Goal: Task Accomplishment & Management: Complete application form

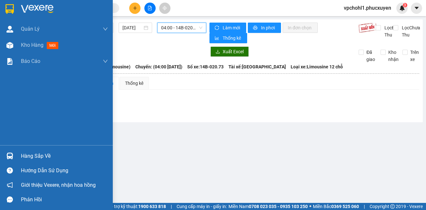
click at [24, 155] on div "Hàng sắp về" at bounding box center [64, 156] width 87 height 10
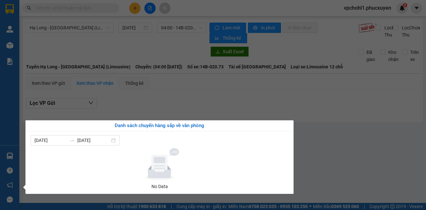
click at [307, 146] on section "Kết quả tìm kiếm ( 0 ) Bộ lọc No Data vpchohl1.phucxuyen 3 [PERSON_NAME] lý gia…" at bounding box center [213, 105] width 426 height 210
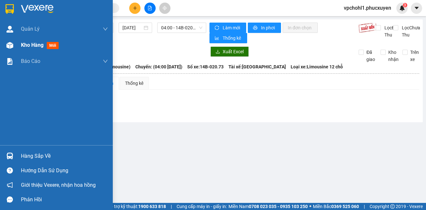
click at [26, 46] on span "Kho hàng" at bounding box center [32, 45] width 23 height 6
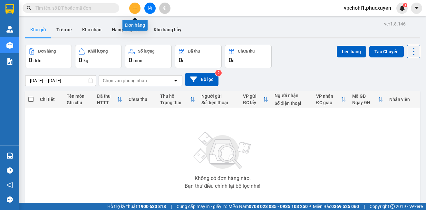
click at [134, 10] on icon "plus" at bounding box center [135, 8] width 5 height 5
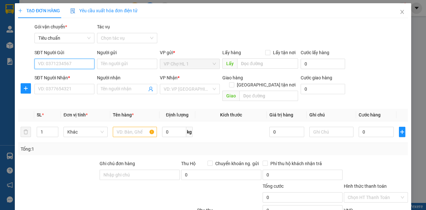
click at [68, 59] on input "SĐT Người Gửi" at bounding box center [65, 64] width 60 height 10
click at [59, 73] on div "0987171307 - Phòng" at bounding box center [70, 76] width 64 height 7
type input "0987171307"
type input "Phòng"
type input "0987171307"
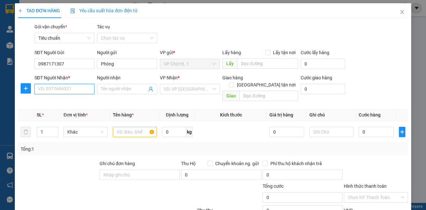
click at [72, 91] on input "SĐT Người Nhận *" at bounding box center [65, 89] width 60 height 10
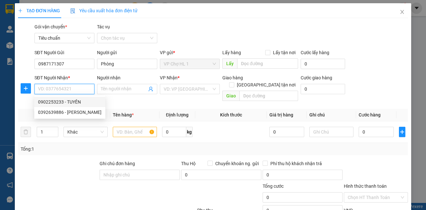
click at [72, 98] on div "0902253233 - TUYÊN" at bounding box center [70, 101] width 64 height 7
type input "0902253233"
type input "TUYÊN"
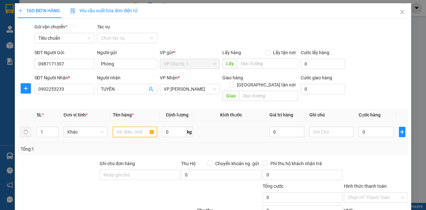
click at [119, 127] on input "text" at bounding box center [135, 132] width 44 height 10
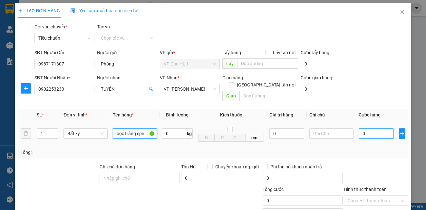
type input "bọc trắng cpn"
click at [375, 128] on input "0" at bounding box center [376, 133] width 35 height 10
type input "3"
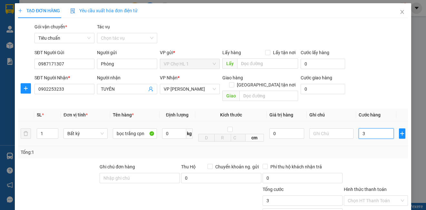
type input "30"
type input "30.000"
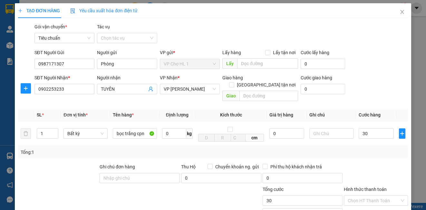
type input "30.000"
click at [368, 80] on div "SĐT Người Nhận * 0902253233 Người nhận TUYÊN VP Nhận * VP [PERSON_NAME] Giao hà…" at bounding box center [221, 89] width 376 height 30
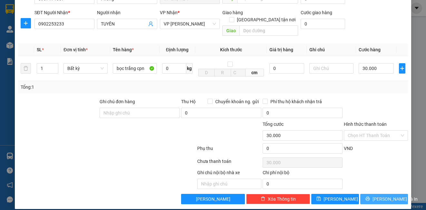
click at [370, 196] on icon "printer" at bounding box center [368, 198] width 5 height 5
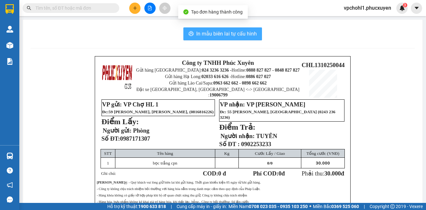
click at [231, 33] on span "In mẫu biên lai tự cấu hình" at bounding box center [226, 34] width 61 height 8
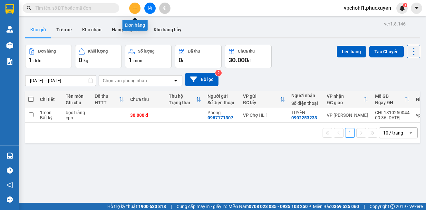
click at [135, 6] on icon "plus" at bounding box center [135, 8] width 5 height 5
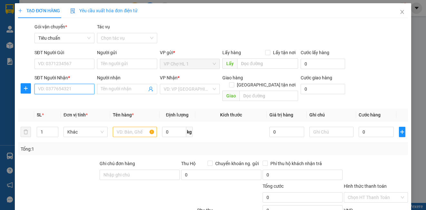
click at [75, 93] on input "SĐT Người Nhận *" at bounding box center [65, 89] width 60 height 10
type input "0969363191"
click at [66, 101] on div "0969363191 - KHÁCH" at bounding box center [64, 101] width 52 height 7
type input "KHÁCH"
type input "MẠO KHÊ"
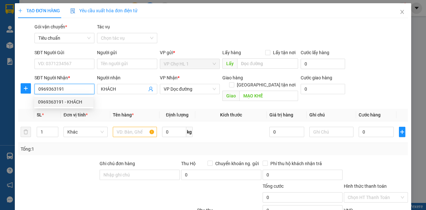
drag, startPoint x: 67, startPoint y: 90, endPoint x: 36, endPoint y: 89, distance: 30.3
click at [36, 89] on input "0969363191" at bounding box center [65, 89] width 60 height 10
type input "0969363191"
click at [400, 12] on icon "close" at bounding box center [402, 11] width 5 height 5
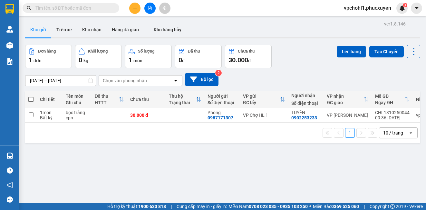
click at [70, 7] on input "text" at bounding box center [73, 8] width 76 height 7
paste input "0969363191"
type input "0969363191"
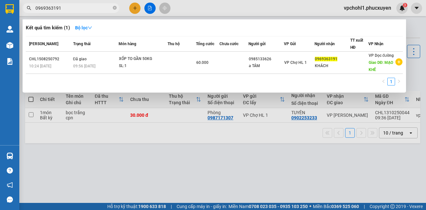
drag, startPoint x: 61, startPoint y: 8, endPoint x: 32, endPoint y: 8, distance: 29.0
click at [32, 8] on span "0969363191" at bounding box center [71, 8] width 97 height 10
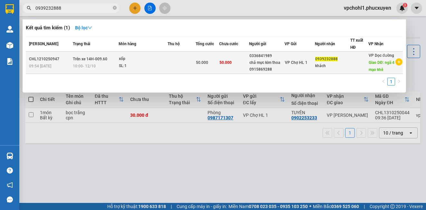
type input "0939232888"
click at [189, 62] on td at bounding box center [182, 63] width 28 height 22
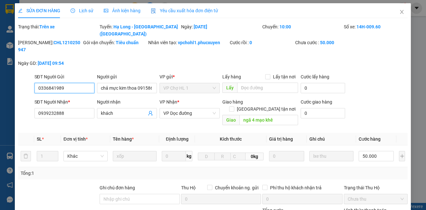
type input "0336841989"
type input "chả mực kim thoa 0915869288"
type input "0939232888"
type input "khách"
type input "ngã 4 mạo khê"
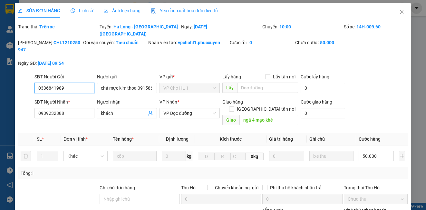
type input "0"
type input "50.000"
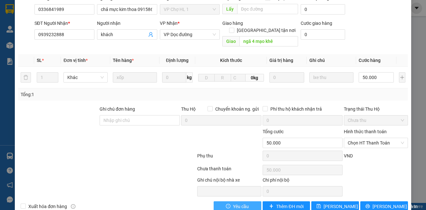
click at [233, 203] on span "Yêu cầu" at bounding box center [241, 206] width 16 height 7
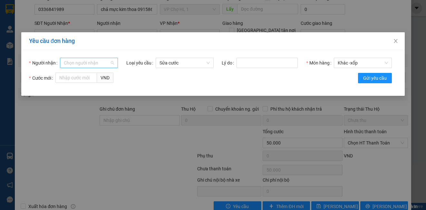
click at [86, 61] on input "Người nhận" at bounding box center [87, 63] width 46 height 10
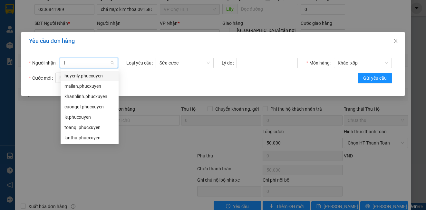
type input "ly"
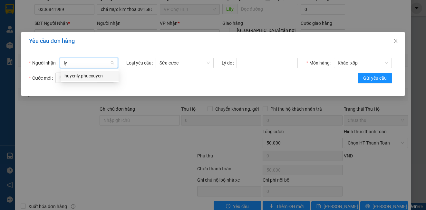
click at [86, 74] on div "huyenly.phucxuyen" at bounding box center [90, 75] width 50 height 7
click at [85, 78] on input "Cước mới" at bounding box center [76, 78] width 42 height 10
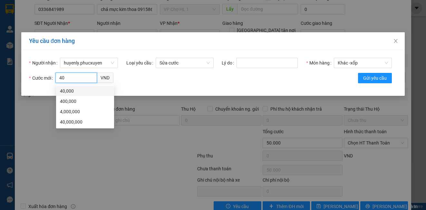
click at [75, 90] on div "40,000" at bounding box center [85, 90] width 50 height 7
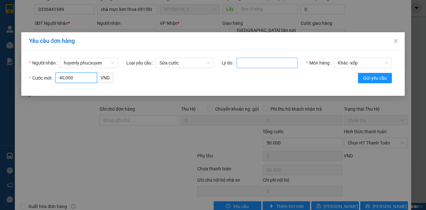
type input "40,000"
click at [270, 66] on input "Lý do" at bounding box center [267, 63] width 61 height 10
type input "xốp bé"
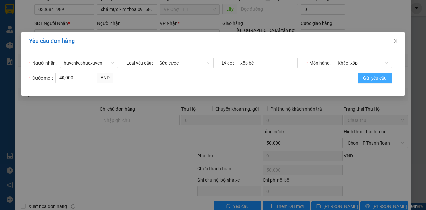
click at [378, 78] on span "Gửi yêu cầu" at bounding box center [376, 78] width 24 height 7
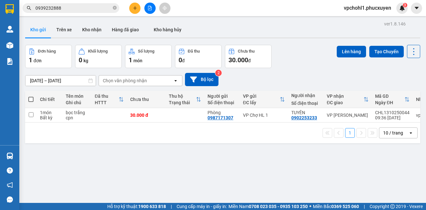
click at [70, 9] on input "0939232888" at bounding box center [73, 8] width 76 height 7
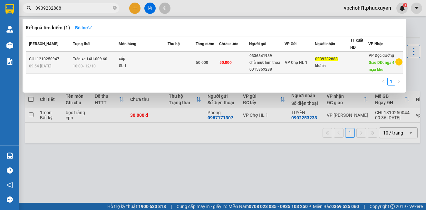
click at [131, 61] on div "xốp" at bounding box center [143, 58] width 48 height 7
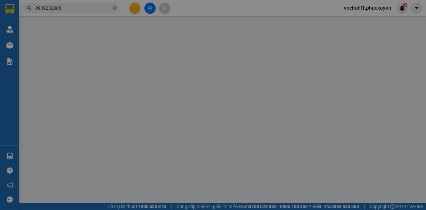
type input "0336841989"
type input "chả mực kim thoa 0915869288"
type input "0939232888"
type input "khách"
type input "ngã 4 mạo khê"
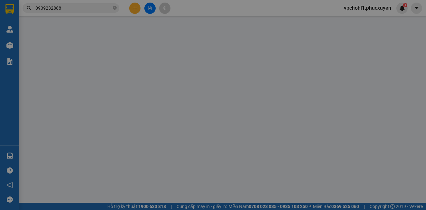
type input "0"
type input "50.000"
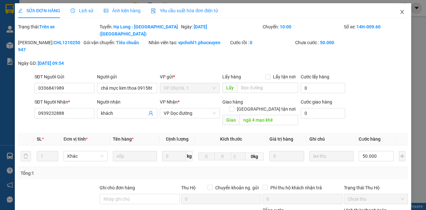
click at [400, 10] on icon "close" at bounding box center [402, 11] width 5 height 5
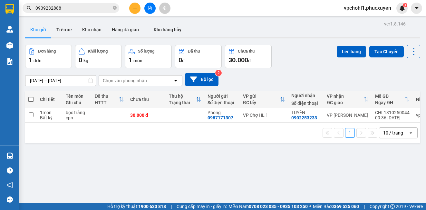
click at [65, 10] on input "0939232888" at bounding box center [73, 8] width 76 height 7
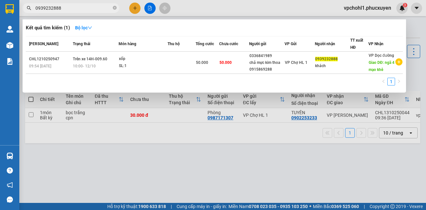
click at [246, 164] on div at bounding box center [213, 105] width 426 height 210
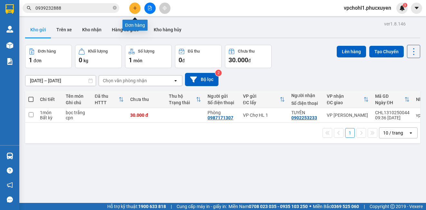
click at [134, 6] on icon "plus" at bounding box center [135, 8] width 5 height 5
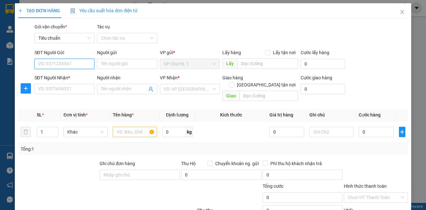
click at [77, 64] on input "SĐT Người Gửi" at bounding box center [65, 64] width 60 height 10
type input "626"
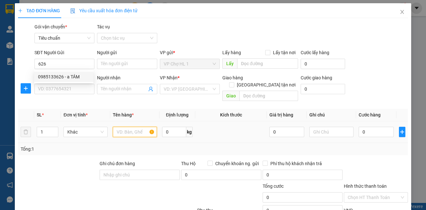
click at [130, 127] on input "text" at bounding box center [135, 132] width 44 height 10
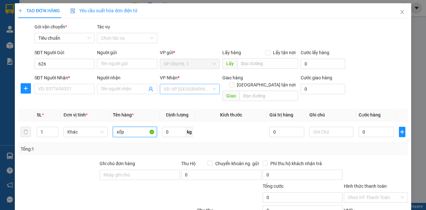
type input "xốp"
click at [178, 88] on input "search" at bounding box center [188, 89] width 48 height 10
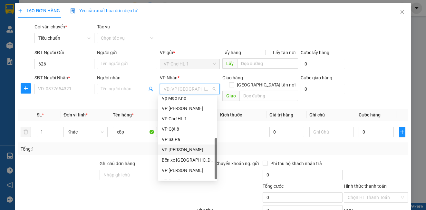
scroll to position [103, 0]
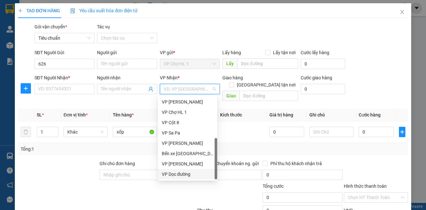
click at [179, 171] on div "VP Dọc đường" at bounding box center [188, 174] width 52 height 7
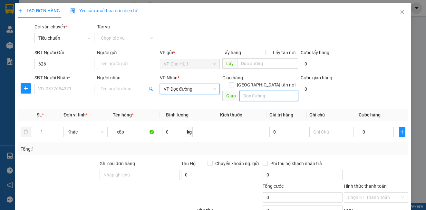
click at [258, 92] on input "text" at bounding box center [269, 96] width 59 height 10
type input "mạo khê"
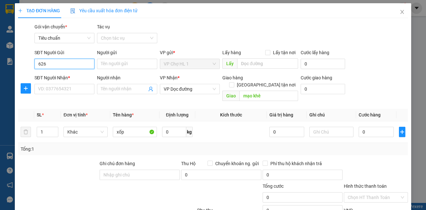
click at [77, 66] on input "626" at bounding box center [65, 64] width 60 height 10
click at [63, 77] on div "0985133626 - a TÁM" at bounding box center [64, 76] width 52 height 7
type input "0985133626"
type input "a TÁM"
checkbox input "true"
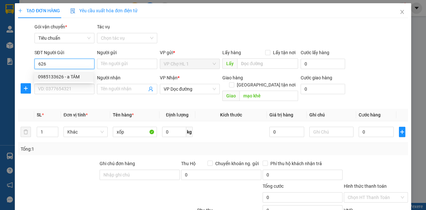
type input "chợ"
type input "20.000"
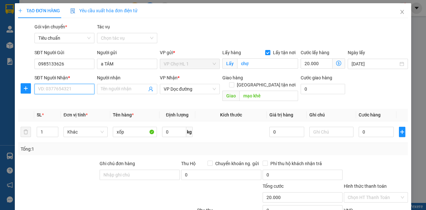
click at [64, 88] on input "SĐT Người Nhận *" at bounding box center [65, 89] width 60 height 10
type input "0969363191"
click at [69, 101] on div "0969363191 - KHÁCH" at bounding box center [64, 101] width 52 height 7
type input "KHÁCH"
type input "MẠO KHÊ"
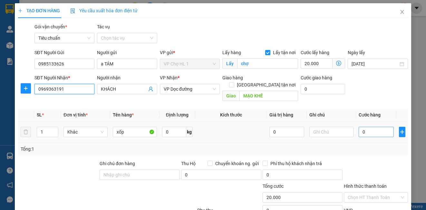
type input "0969363191"
click at [371, 127] on input "0" at bounding box center [376, 132] width 35 height 10
type input "5"
type input "20.005"
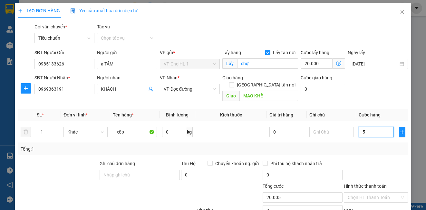
type input "50"
type input "20.050"
type input "50"
click at [265, 54] on input "Lấy tận nơi" at bounding box center [267, 52] width 5 height 5
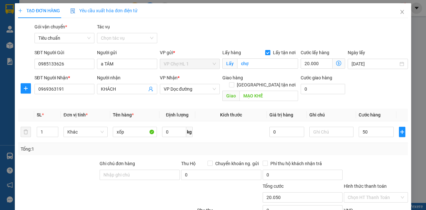
checkbox input "false"
type input "50.000"
type input "70.000"
click at [259, 62] on input "chợ" at bounding box center [267, 63] width 61 height 10
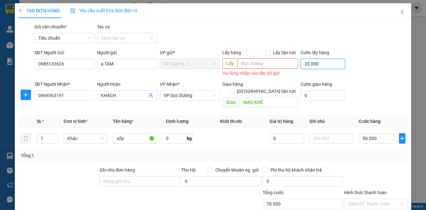
drag, startPoint x: 318, startPoint y: 64, endPoint x: 367, endPoint y: 61, distance: 49.5
click at [318, 64] on input "20.000" at bounding box center [323, 64] width 45 height 10
type input "50.000"
type input "0"
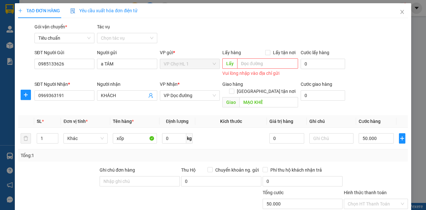
click at [367, 61] on div "SĐT Người Gửi 0985133626 Người gửi a TÁM VP gửi * VP Chợ HL 1 Lấy hàng Lấy tận …" at bounding box center [221, 63] width 376 height 29
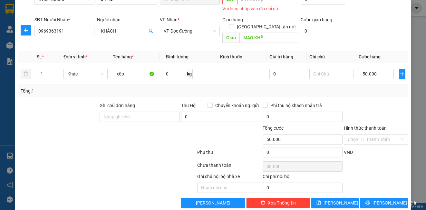
scroll to position [32, 0]
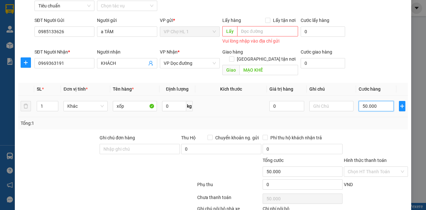
click at [378, 102] on input "50.000" at bounding box center [376, 106] width 35 height 10
type input "4"
type input "40"
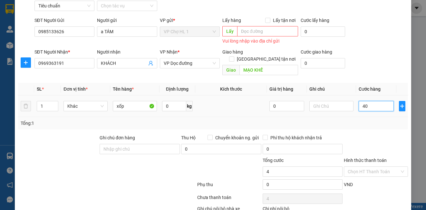
type input "40"
type input "40.000"
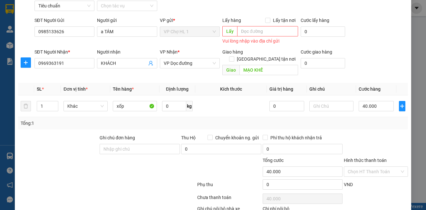
click at [366, 51] on div "SĐT Người Nhận * 0969363191 Người nhận KHÁCH VP Nhận * VP Dọc đường Giao hàng G…" at bounding box center [221, 63] width 376 height 30
click at [379, 101] on input "40.000" at bounding box center [376, 106] width 35 height 10
type input "5"
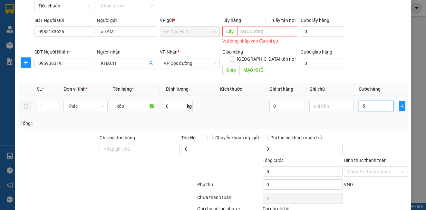
type input "50"
type input "50.000"
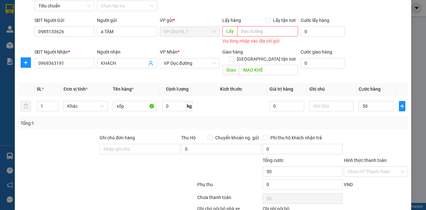
type input "50.000"
click at [382, 39] on div "SĐT Người Gửi 0985133626 Người gửi a TÁM VP gửi * VP Chợ HL 1 Lấy hàng Lấy tận …" at bounding box center [221, 31] width 376 height 29
click at [388, 101] on input "50.000" at bounding box center [376, 106] width 35 height 10
type input "4"
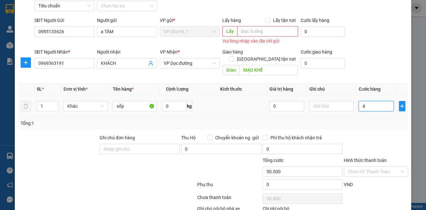
type input "4"
type input "40"
type input "40.000"
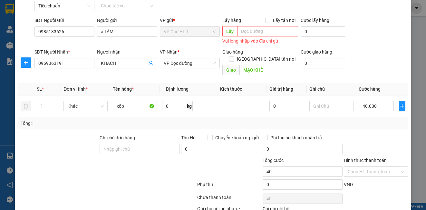
type input "40.000"
click at [365, 65] on div "SĐT Người Nhận * 0969363191 Người nhận KHÁCH VP Nhận * VP Dọc đường Giao hàng G…" at bounding box center [221, 63] width 376 height 30
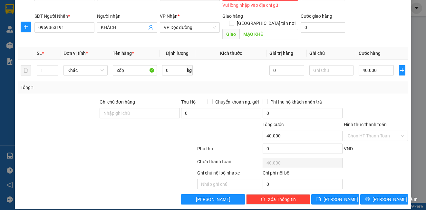
scroll to position [36, 0]
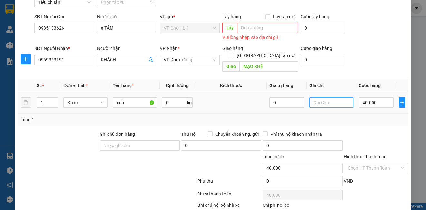
click at [334, 97] on input "text" at bounding box center [332, 102] width 44 height 10
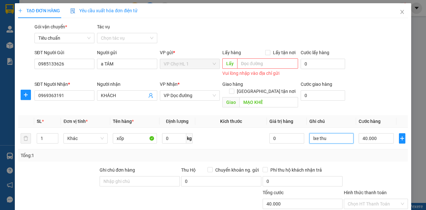
scroll to position [68, 0]
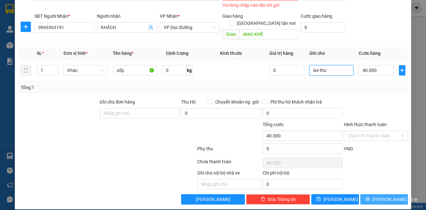
type input "lxe thu"
click at [373, 194] on button "[PERSON_NAME] và In" at bounding box center [385, 199] width 48 height 10
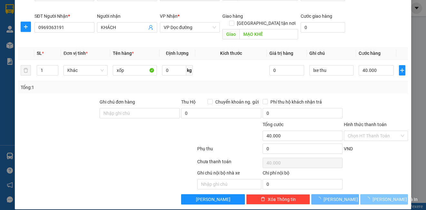
scroll to position [62, 0]
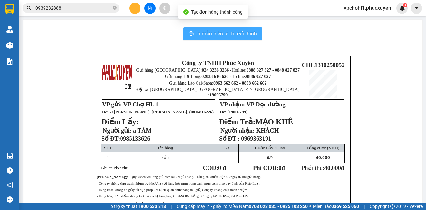
click at [235, 34] on span "In mẫu biên lai tự cấu hình" at bounding box center [226, 34] width 61 height 8
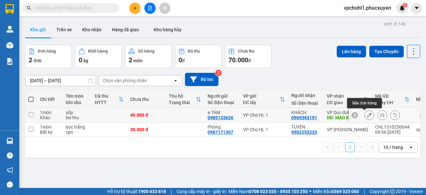
click at [367, 116] on icon at bounding box center [369, 115] width 5 height 5
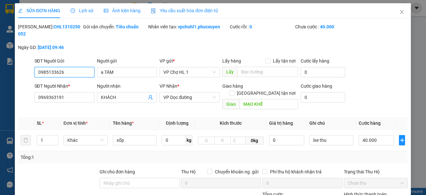
type input "0985133626"
type input "a TÁM"
type input "0969363191"
type input "KHÁCH"
type input "MẠO KHÊ"
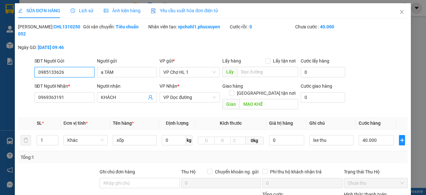
type input "0"
type input "40.000"
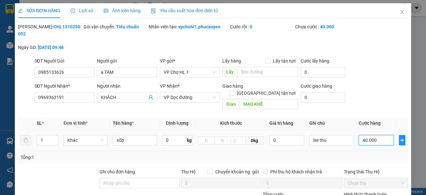
click at [380, 135] on input "40.000" at bounding box center [376, 140] width 35 height 10
type input "5"
type input "50"
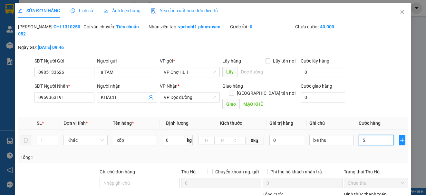
type input "50"
type input "50.000"
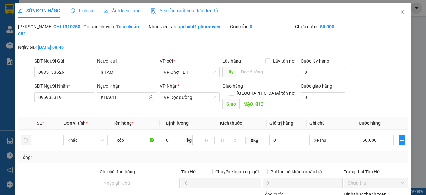
click at [376, 98] on div "SĐT Người Nhận * 0969363191 Người nhận KHÁCH VP Nhận * VP Dọc đường Giao hàng G…" at bounding box center [221, 98] width 376 height 30
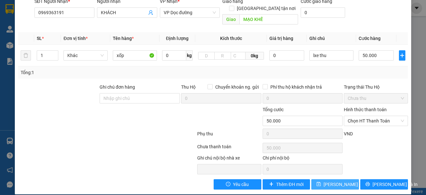
click at [339, 181] on span "[PERSON_NAME] thay đổi" at bounding box center [350, 184] width 52 height 7
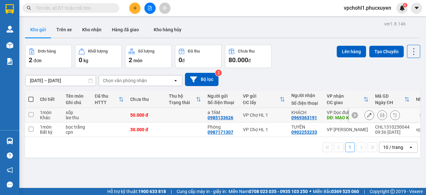
click at [28, 114] on td at bounding box center [31, 115] width 12 height 15
checkbox input "true"
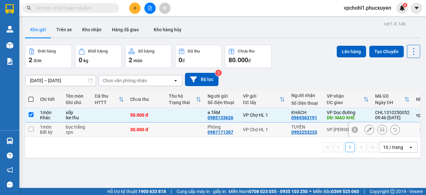
click at [29, 127] on input "checkbox" at bounding box center [31, 129] width 5 height 5
checkbox input "true"
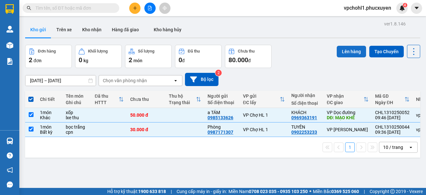
click at [343, 50] on button "Lên hàng" at bounding box center [351, 52] width 29 height 12
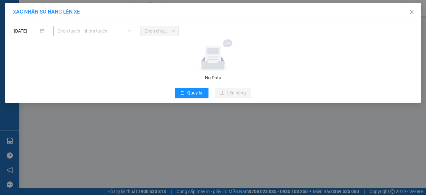
click at [91, 33] on span "Chọn tuyến - nhóm tuyến" at bounding box center [94, 31] width 74 height 10
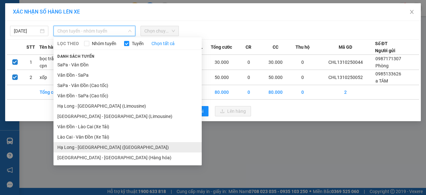
click at [102, 150] on li "Hạ Long - [GEOGRAPHIC_DATA] ([GEOGRAPHIC_DATA])" at bounding box center [128, 147] width 148 height 10
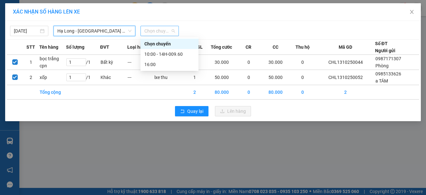
click at [158, 31] on span "Chọn chuyến" at bounding box center [160, 31] width 31 height 10
click at [154, 54] on div "10:00 - 14H-009.60" at bounding box center [170, 54] width 50 height 7
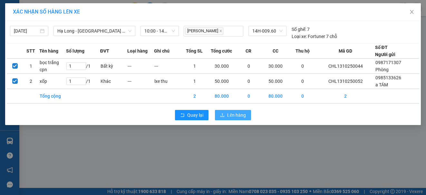
click at [233, 117] on span "Lên hàng" at bounding box center [236, 115] width 19 height 7
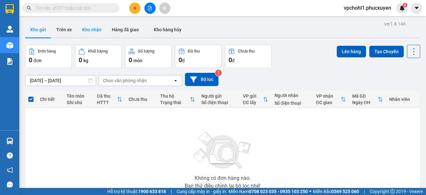
click at [93, 29] on button "Kho nhận" at bounding box center [92, 29] width 30 height 15
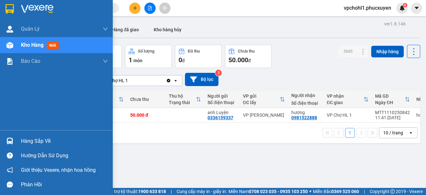
click at [24, 139] on div "Hàng sắp về" at bounding box center [64, 141] width 87 height 10
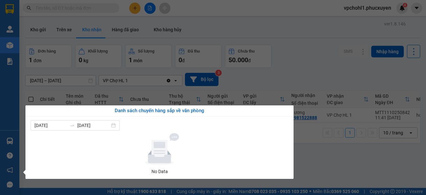
click at [349, 167] on section "Kết quả tìm kiếm ( 0 ) Bộ lọc No Data vpchohl1.phucxuyen 4 Quản Lý Quản lý giao…" at bounding box center [213, 97] width 426 height 195
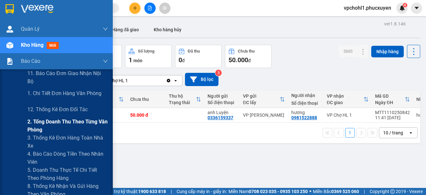
scroll to position [65, 0]
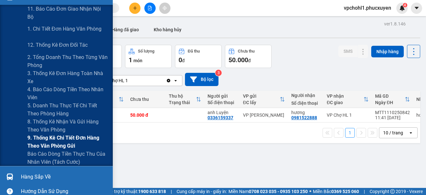
click at [49, 138] on span "9. Thống kê chi tiết đơn hàng theo văn phòng gửi" at bounding box center [67, 142] width 81 height 16
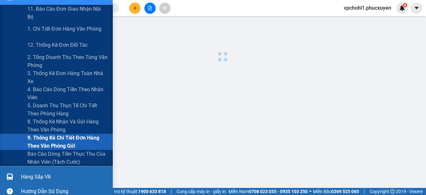
click at [49, 138] on span "9. Thống kê chi tiết đơn hàng theo văn phòng gửi" at bounding box center [67, 142] width 81 height 16
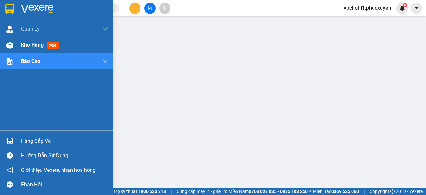
click at [28, 45] on span "Kho hàng" at bounding box center [32, 45] width 23 height 6
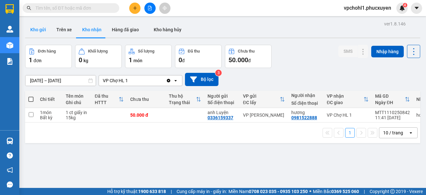
click at [40, 28] on button "Kho gửi" at bounding box center [38, 29] width 26 height 15
